Goal: Navigation & Orientation: Find specific page/section

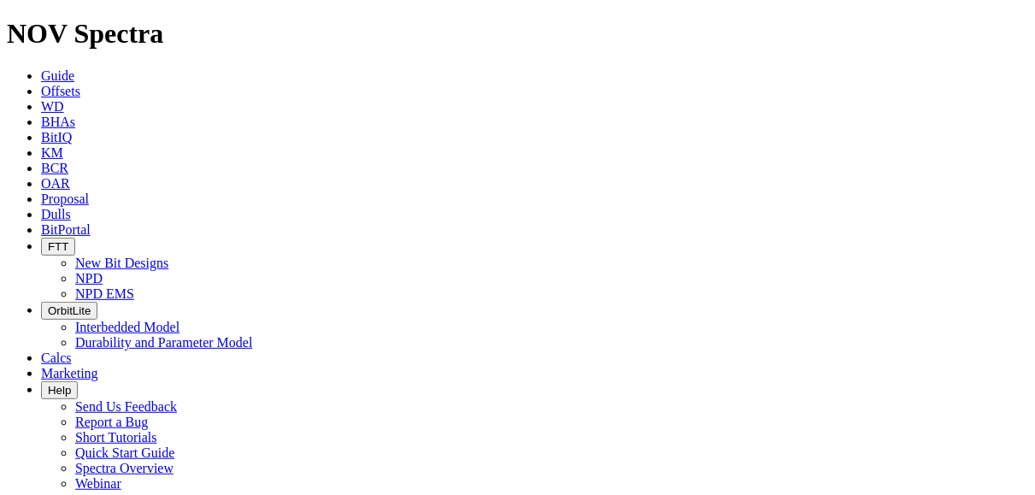
scroll to position [245, 0]
click at [68, 240] on span "FTT" at bounding box center [58, 246] width 21 height 13
click at [103, 271] on link "NPD" at bounding box center [88, 278] width 27 height 15
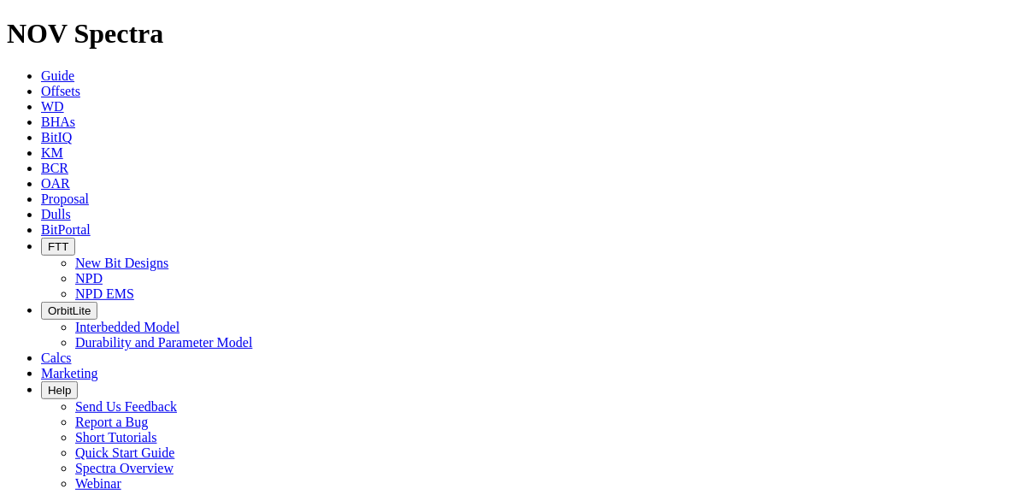
click at [68, 240] on span "FTT" at bounding box center [58, 246] width 21 height 13
click at [134, 286] on link "NPD EMS" at bounding box center [104, 293] width 59 height 15
click at [48, 240] on icon "button" at bounding box center [48, 246] width 0 height 13
click at [103, 271] on link "NPD" at bounding box center [88, 278] width 27 height 15
click at [68, 240] on span "FTT" at bounding box center [58, 246] width 21 height 13
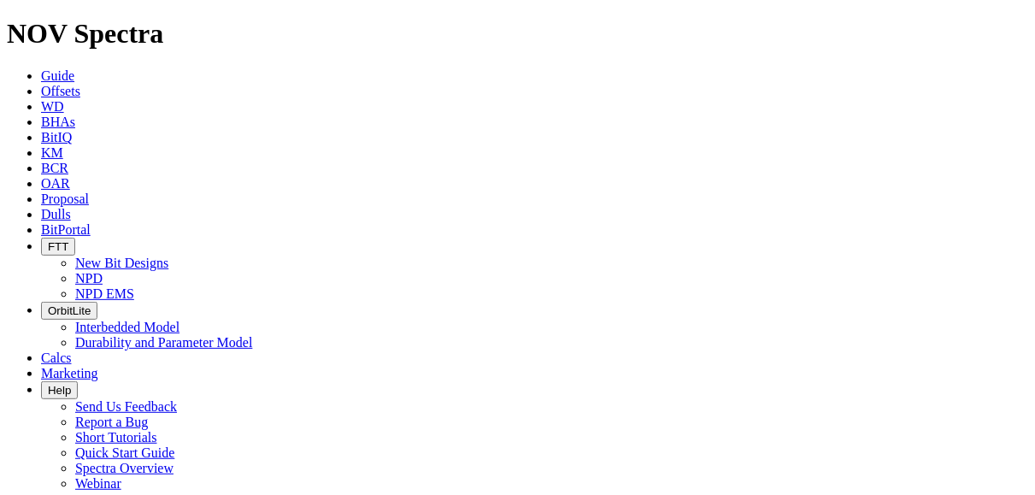
click at [134, 286] on link "NPD EMS" at bounding box center [104, 293] width 59 height 15
click at [75, 238] on button "FTT" at bounding box center [58, 247] width 34 height 18
click at [134, 286] on link "NPD EMS" at bounding box center [104, 293] width 59 height 15
click at [75, 238] on button "FTT" at bounding box center [58, 247] width 34 height 18
click at [103, 271] on link "NPD" at bounding box center [88, 278] width 27 height 15
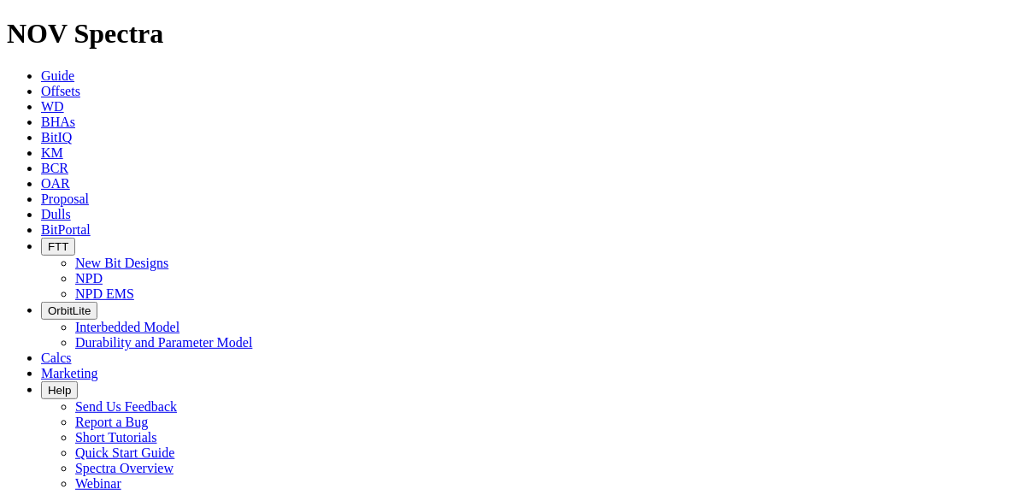
click at [48, 240] on icon "button" at bounding box center [48, 246] width 0 height 13
click at [134, 286] on link "NPD EMS" at bounding box center [104, 293] width 59 height 15
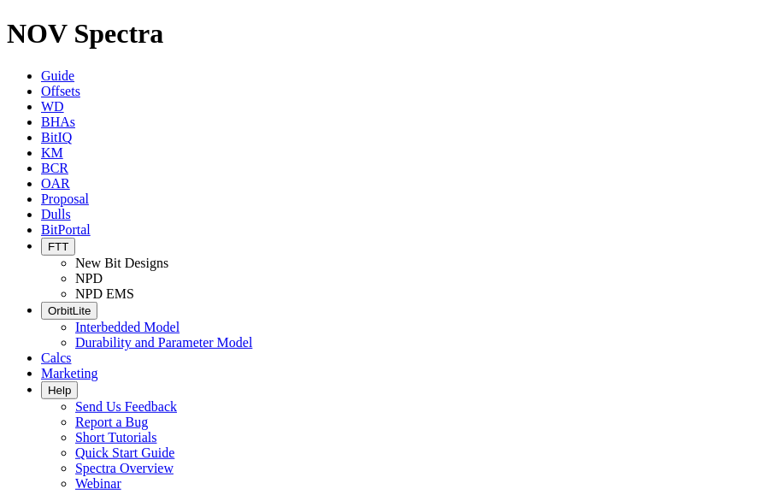
click at [71, 207] on span "Dulls" at bounding box center [56, 214] width 30 height 15
click at [75, 238] on button "FTT" at bounding box center [58, 247] width 34 height 18
click at [103, 271] on link "NPD" at bounding box center [88, 278] width 27 height 15
